Goal: Information Seeking & Learning: Learn about a topic

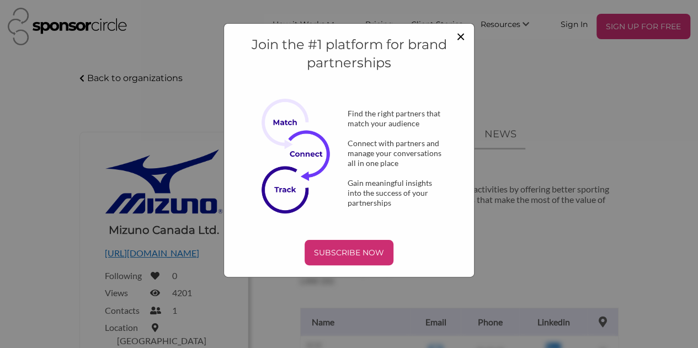
click at [464, 37] on span "×" at bounding box center [460, 35] width 9 height 19
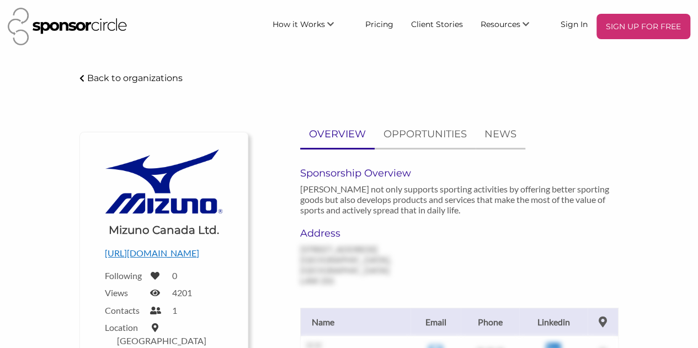
click at [376, 170] on h6 "Sponsorship Overview" at bounding box center [459, 173] width 318 height 12
click at [426, 137] on p "OPPORTUNITIES" at bounding box center [424, 134] width 83 height 16
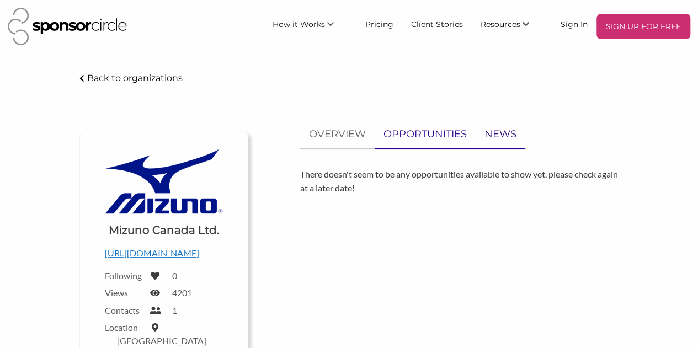
click at [501, 134] on p "NEWS" at bounding box center [500, 134] width 32 height 16
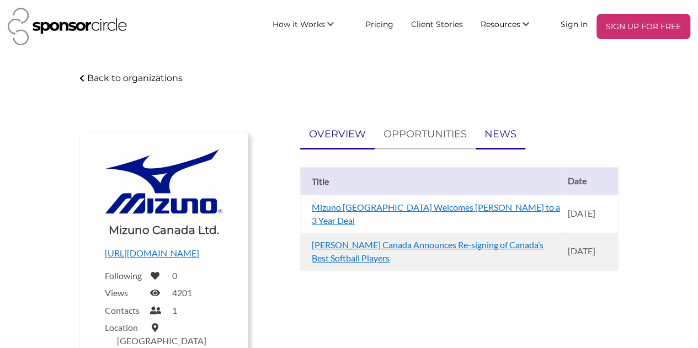
click at [334, 132] on p "OVERVIEW" at bounding box center [337, 134] width 57 height 16
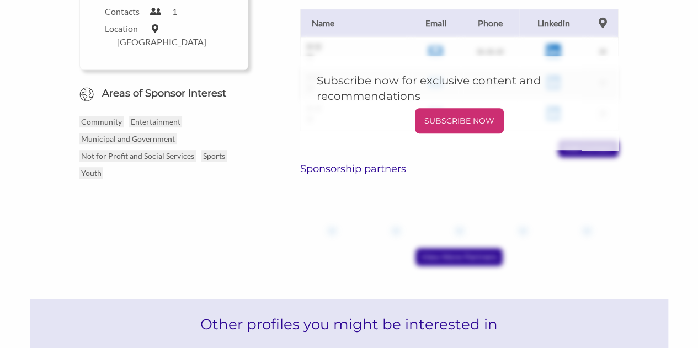
scroll to position [221, 0]
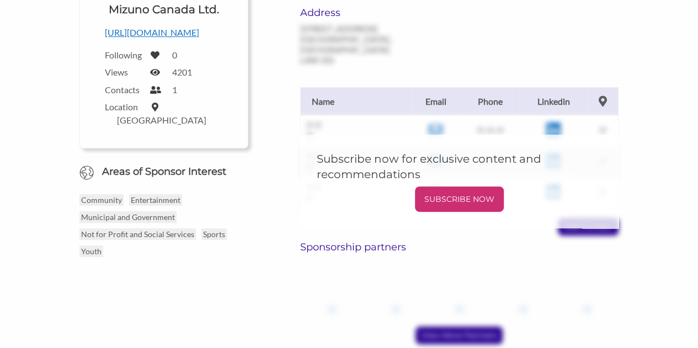
click at [179, 32] on p "[URL][DOMAIN_NAME]" at bounding box center [163, 32] width 117 height 14
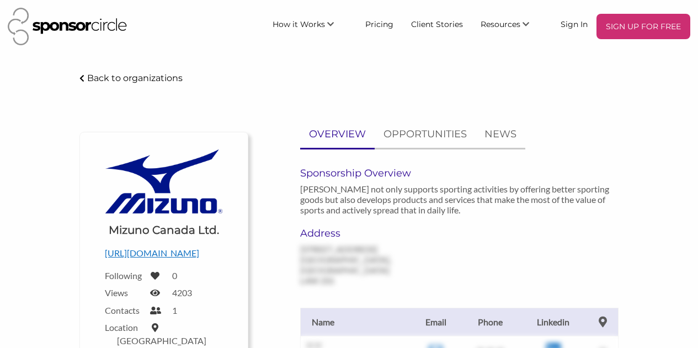
scroll to position [221, 0]
